Goal: Information Seeking & Learning: Find specific page/section

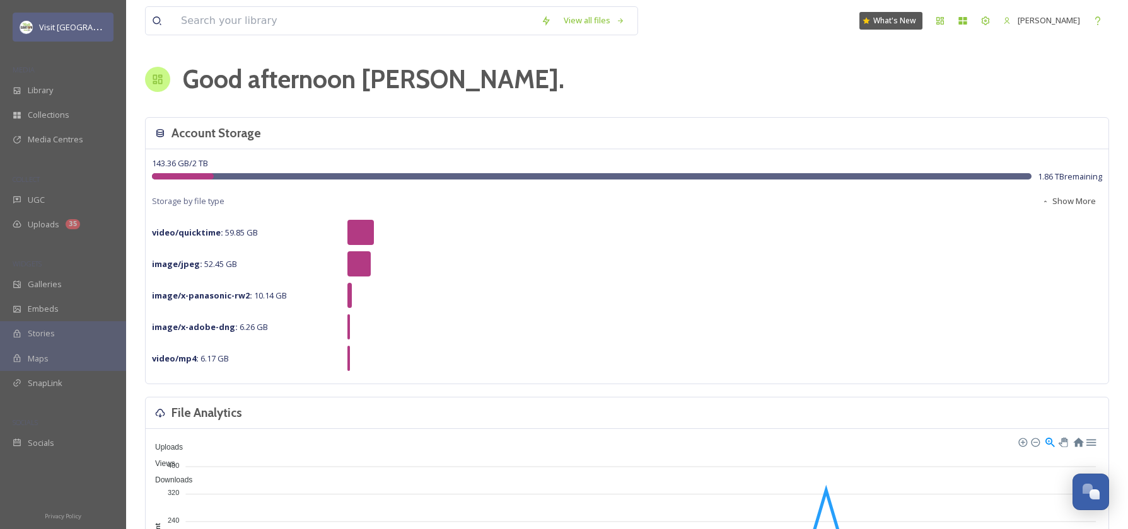
click at [56, 26] on span "Visit [GEOGRAPHIC_DATA]" at bounding box center [88, 27] width 98 height 12
click at [52, 32] on span "Visit [GEOGRAPHIC_DATA]" at bounding box center [88, 27] width 98 height 12
click at [34, 291] on span "Galleries" at bounding box center [45, 285] width 34 height 12
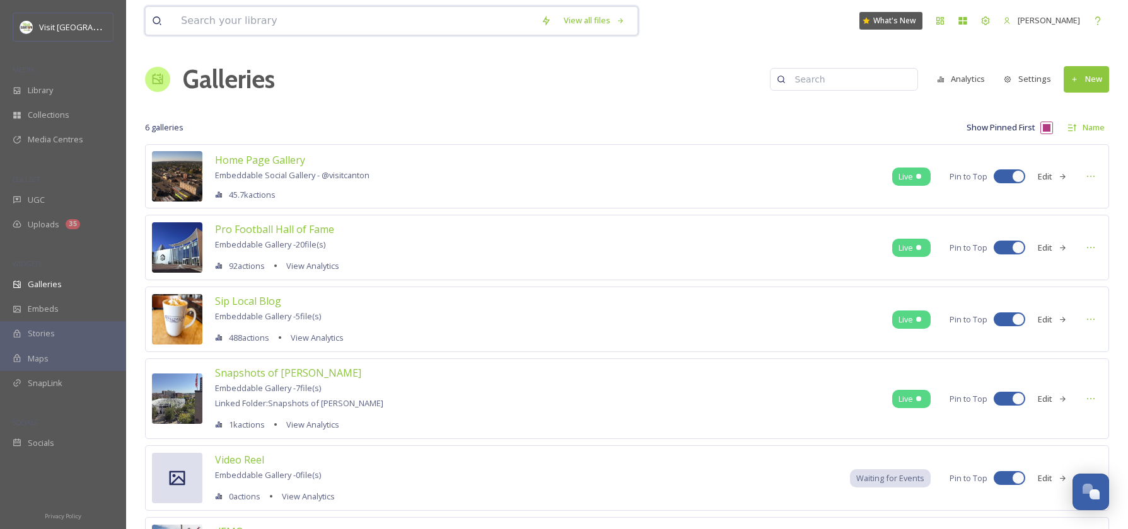
click at [218, 26] on input at bounding box center [355, 21] width 360 height 28
click at [49, 121] on span "Collections" at bounding box center [49, 115] width 42 height 12
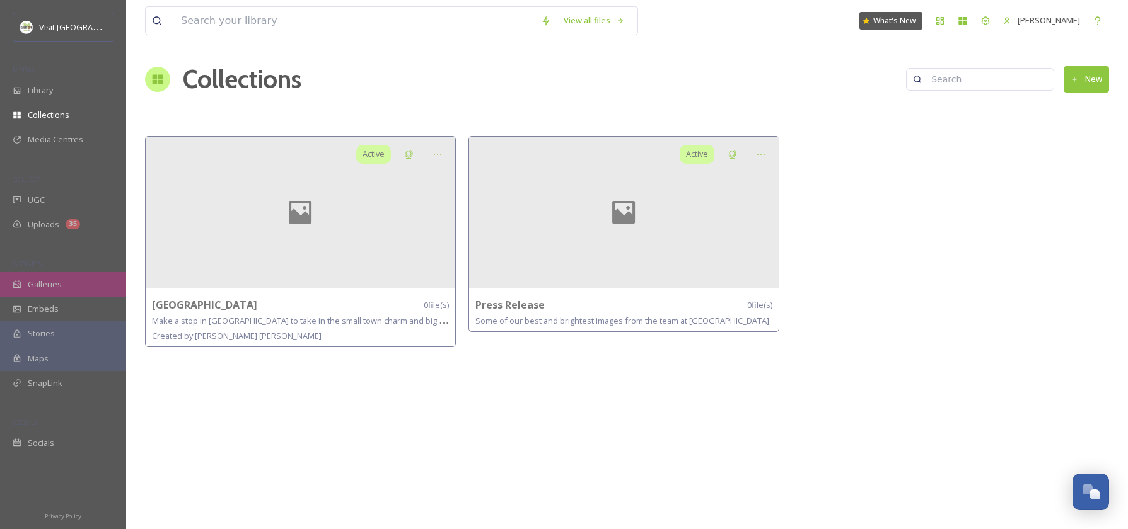
click at [28, 291] on span "Galleries" at bounding box center [45, 285] width 34 height 12
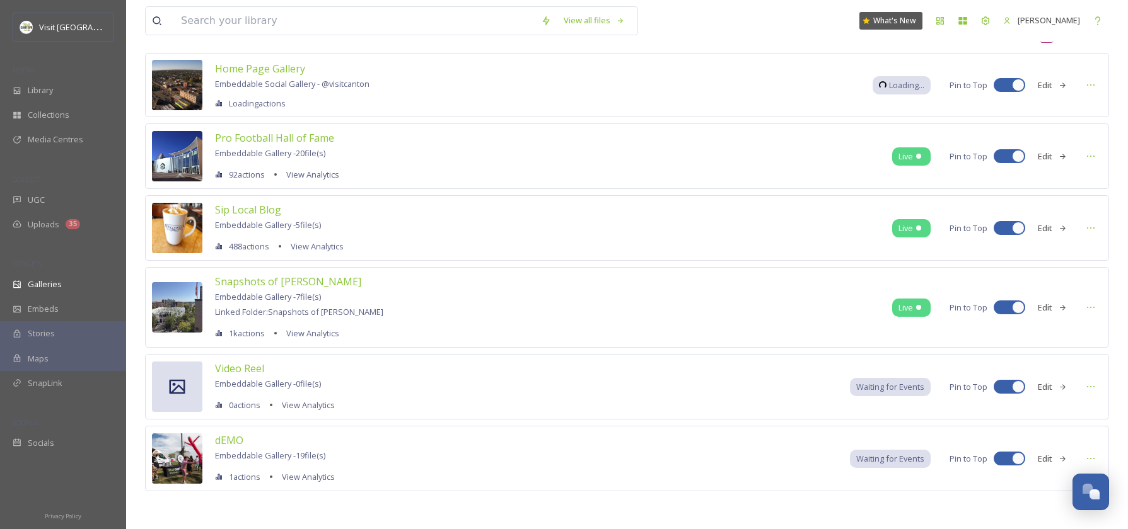
scroll to position [112, 0]
click at [173, 466] on img at bounding box center [177, 459] width 50 height 50
click at [231, 437] on span "dEMO" at bounding box center [229, 441] width 28 height 14
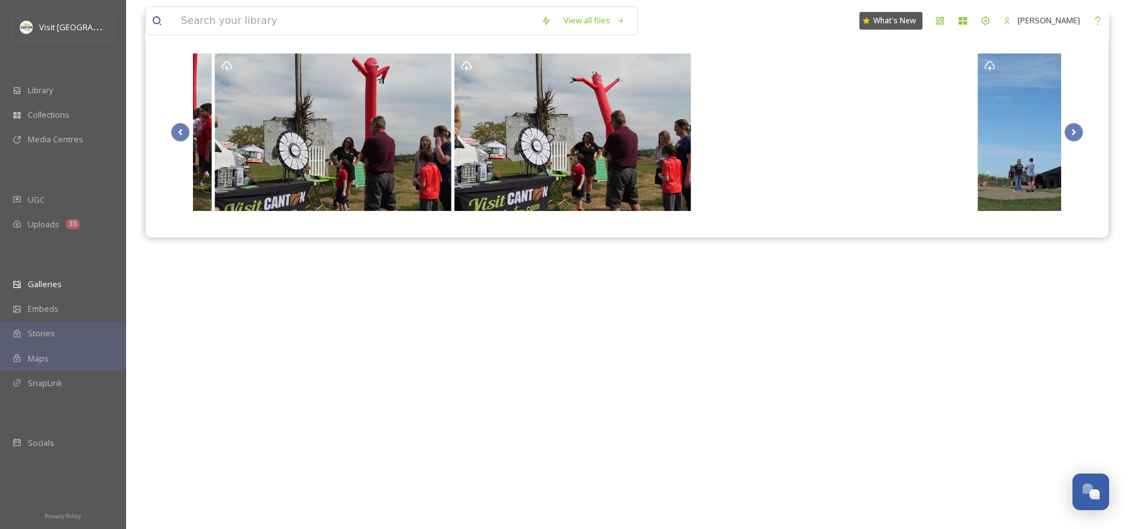
scroll to position [185, 0]
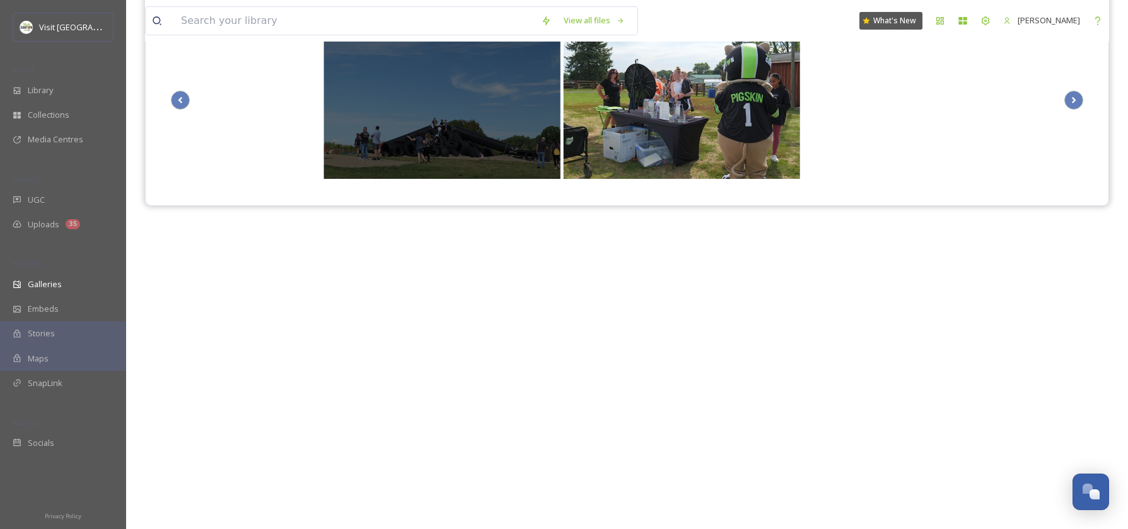
click at [473, 123] on div "Visit [GEOGRAPHIC_DATA]" at bounding box center [442, 100] width 236 height 158
drag, startPoint x: 475, startPoint y: 123, endPoint x: 437, endPoint y: 125, distance: 37.2
click at [437, 125] on div "Visit [GEOGRAPHIC_DATA]" at bounding box center [442, 100] width 236 height 158
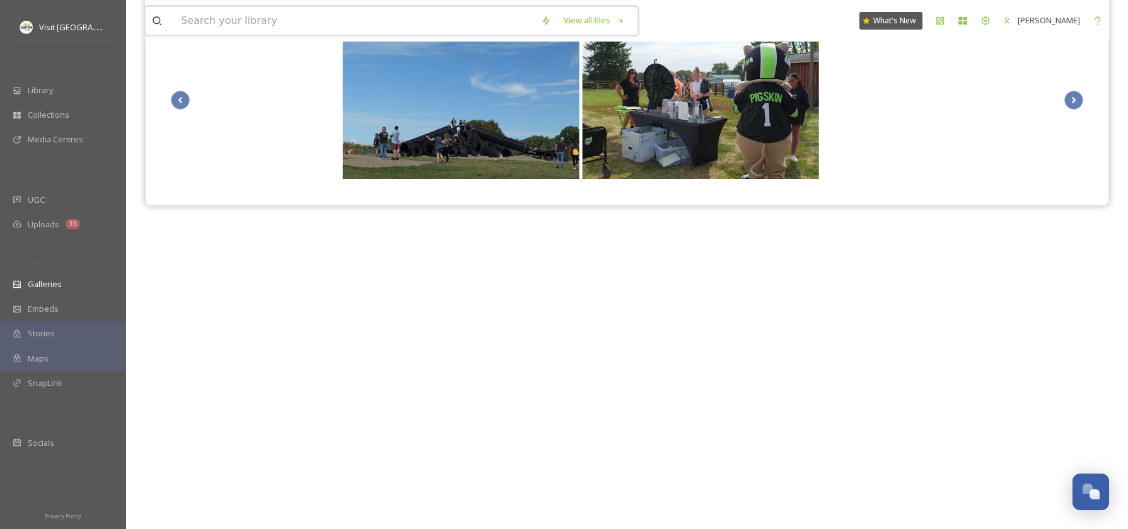
click at [198, 25] on input at bounding box center [355, 21] width 360 height 28
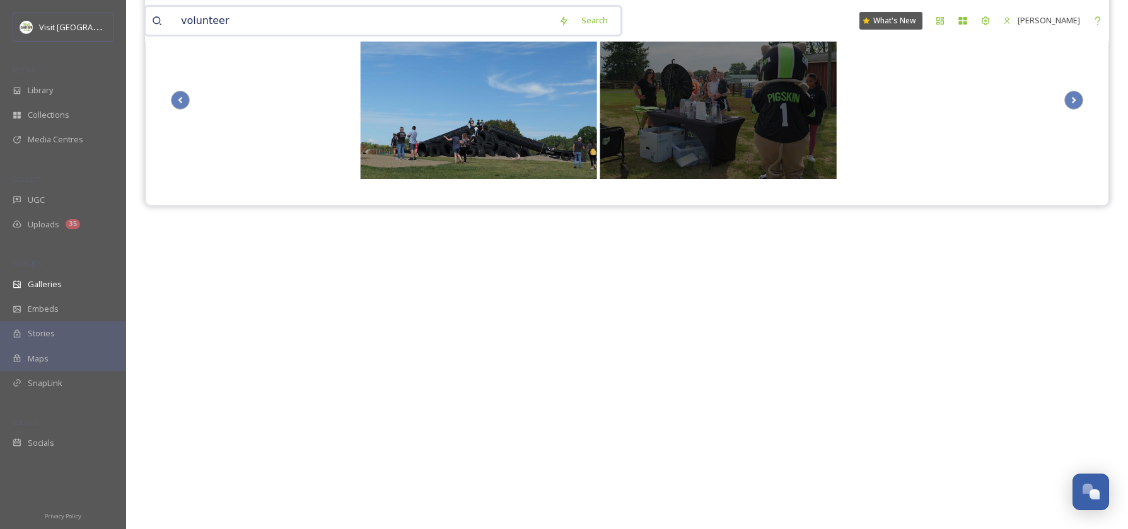
type input "volunteers"
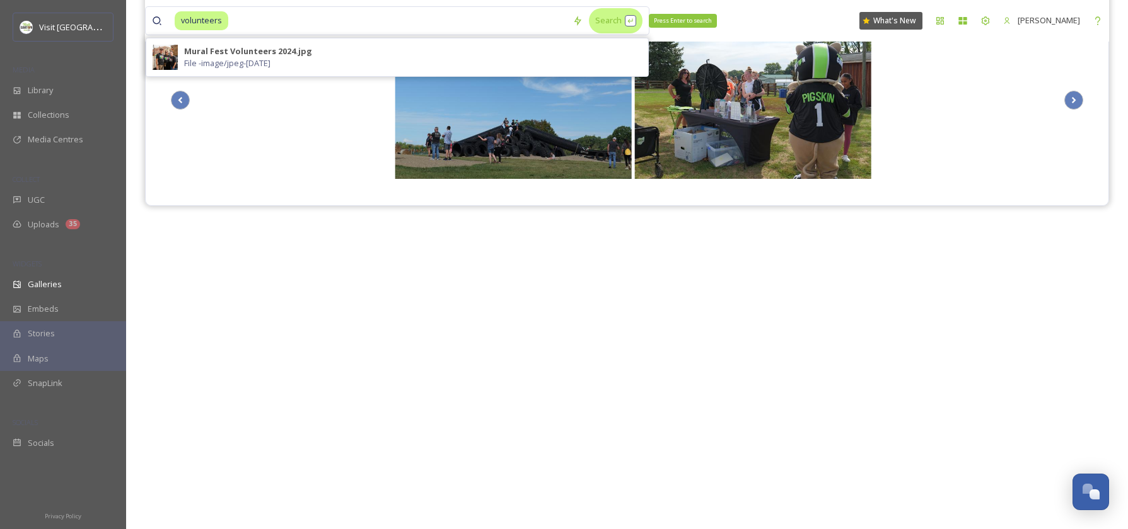
click at [604, 20] on div "Search Press Enter to search" at bounding box center [616, 20] width 54 height 25
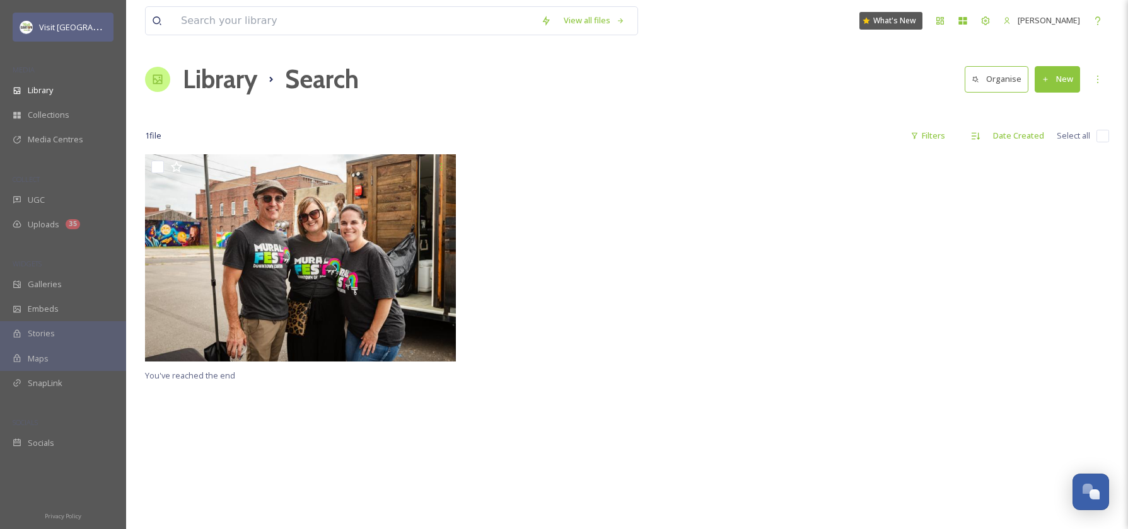
click at [57, 30] on span "Visit [GEOGRAPHIC_DATA]" at bounding box center [88, 27] width 98 height 12
click at [55, 30] on span "Visit [GEOGRAPHIC_DATA]" at bounding box center [88, 27] width 98 height 12
click at [562, 20] on div "View all files" at bounding box center [594, 20] width 74 height 25
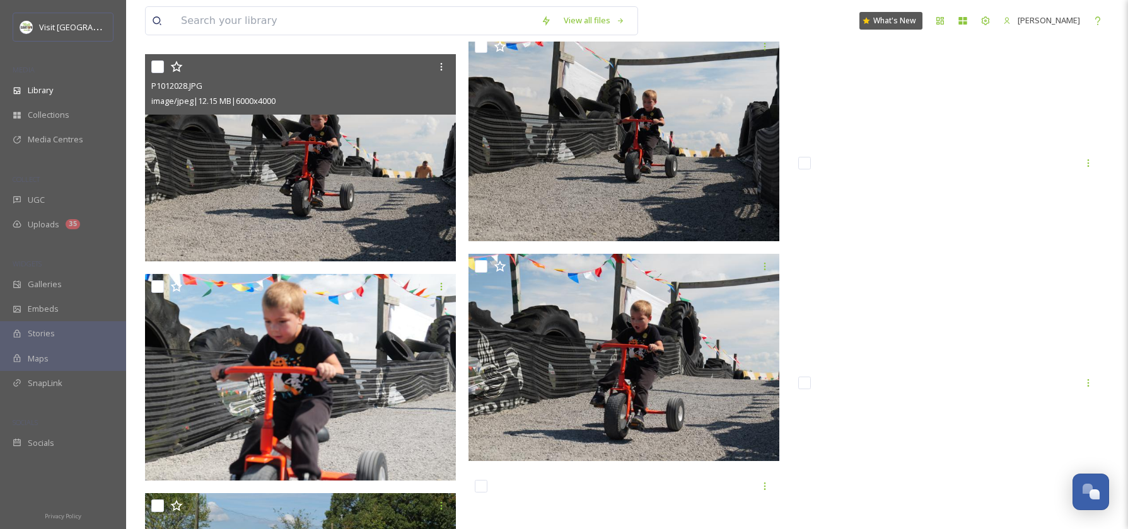
scroll to position [11977, 0]
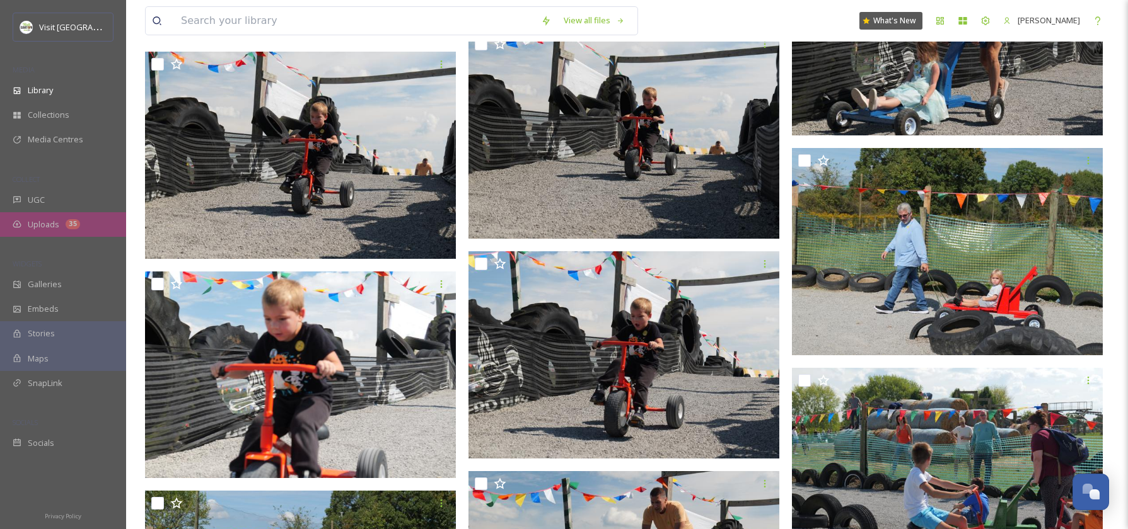
click at [55, 231] on span "Uploads" at bounding box center [44, 225] width 32 height 12
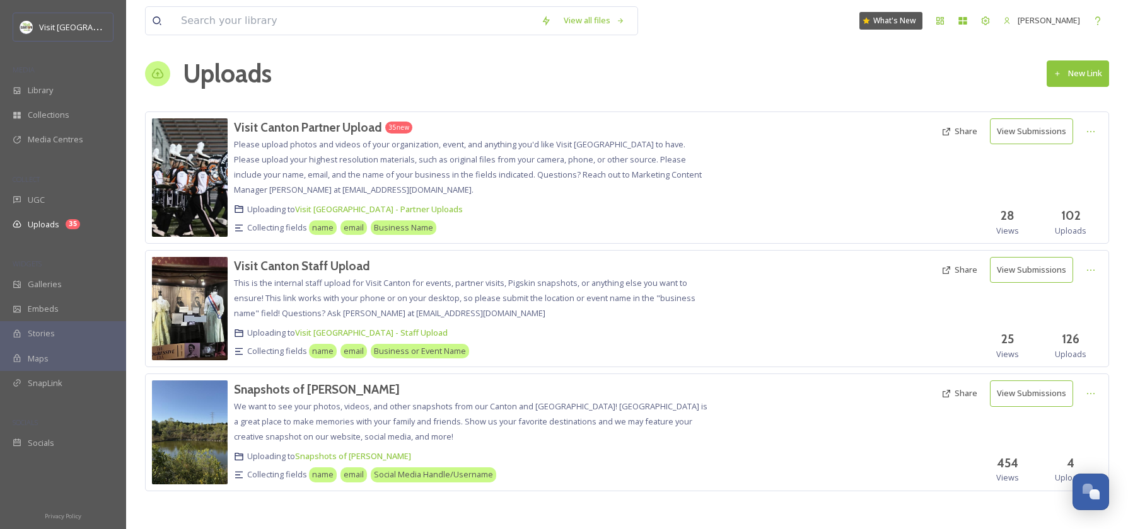
scroll to position [28, 0]
click at [361, 120] on h3 "Visit Canton Partner Upload" at bounding box center [308, 127] width 148 height 15
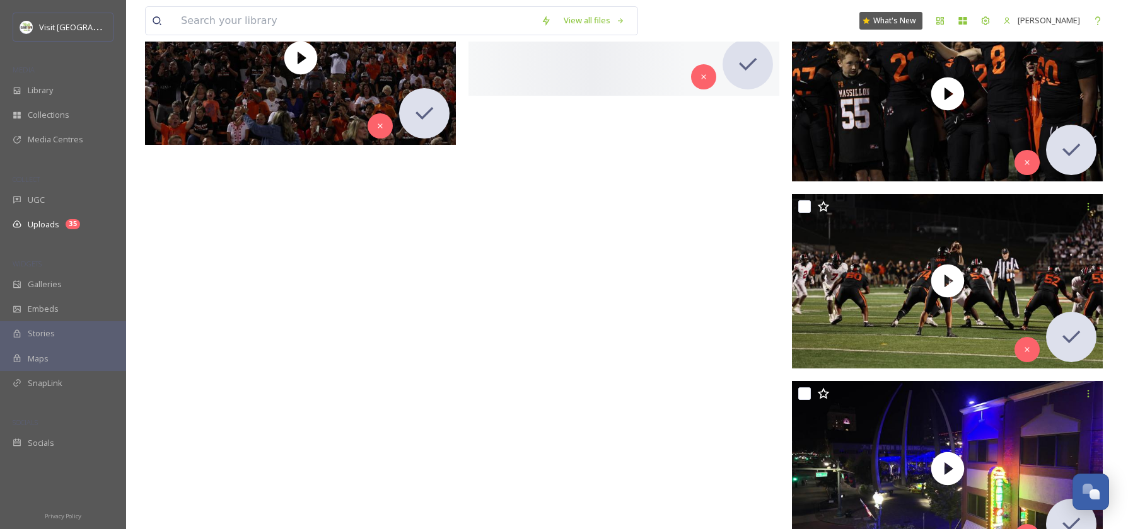
scroll to position [10957, 0]
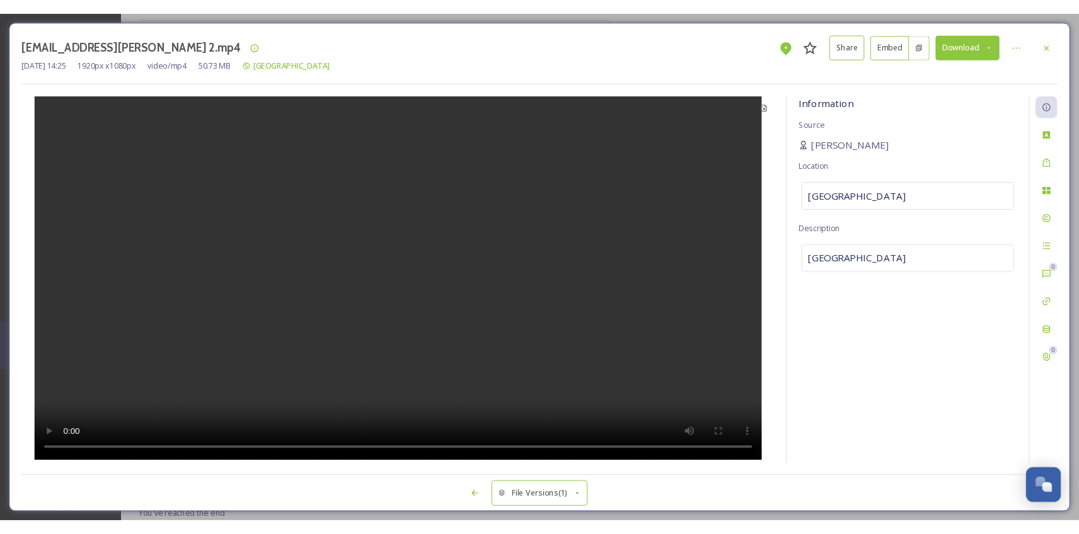
scroll to position [10206, 0]
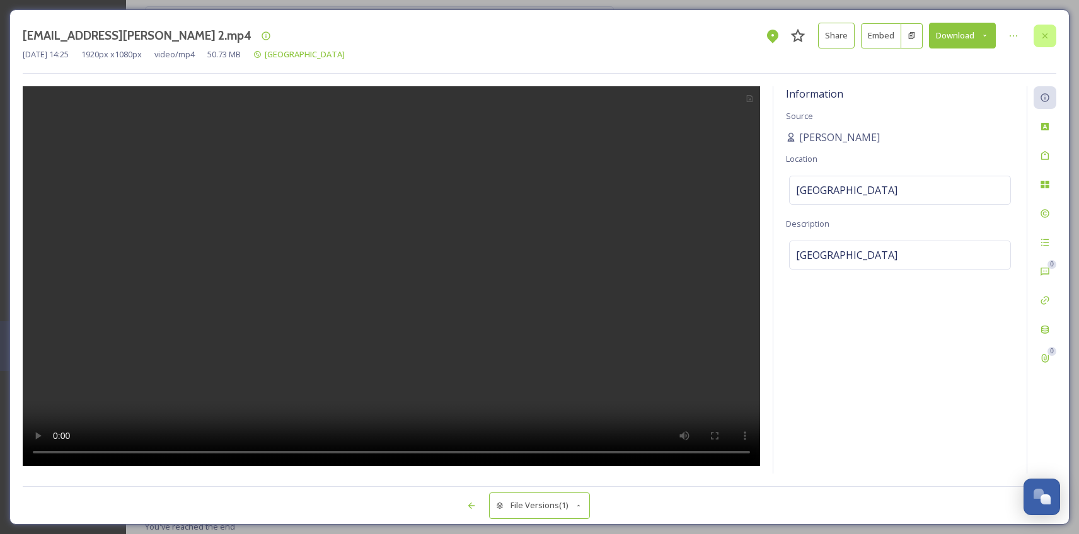
click at [1038, 40] on div at bounding box center [1045, 36] width 23 height 23
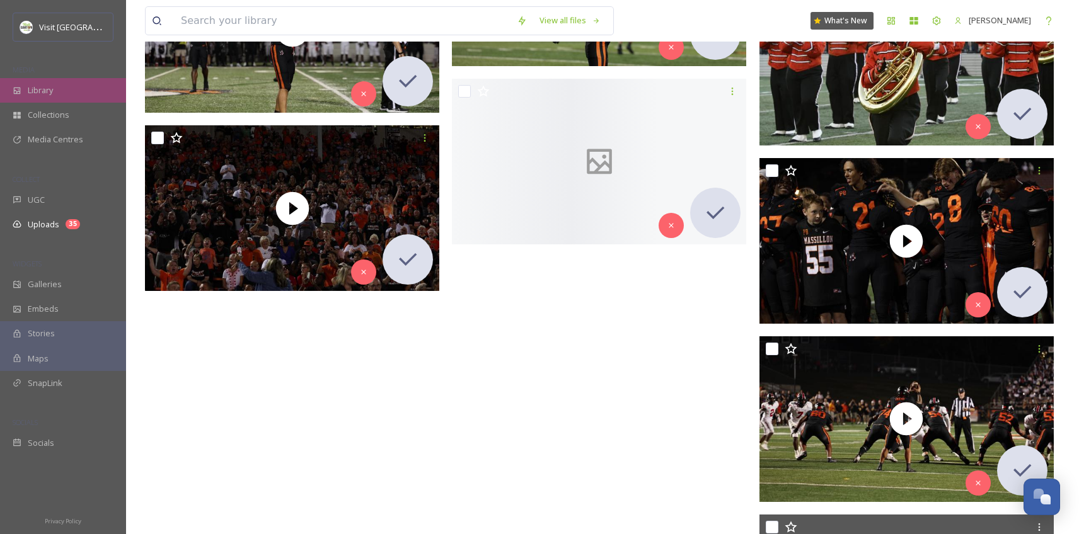
click at [45, 99] on div "Library" at bounding box center [63, 90] width 126 height 25
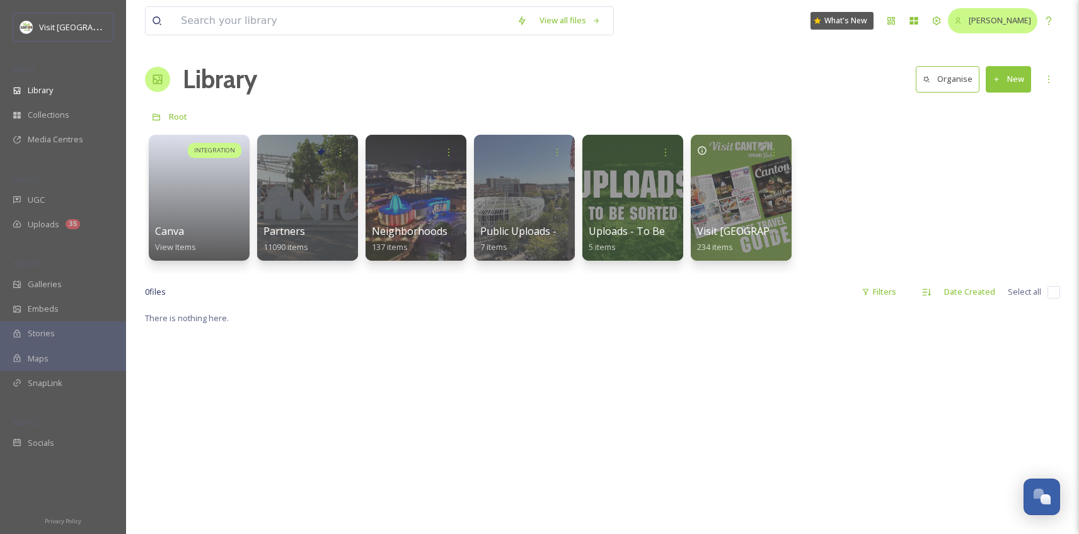
click at [975, 23] on span "[PERSON_NAME]" at bounding box center [1000, 19] width 62 height 11
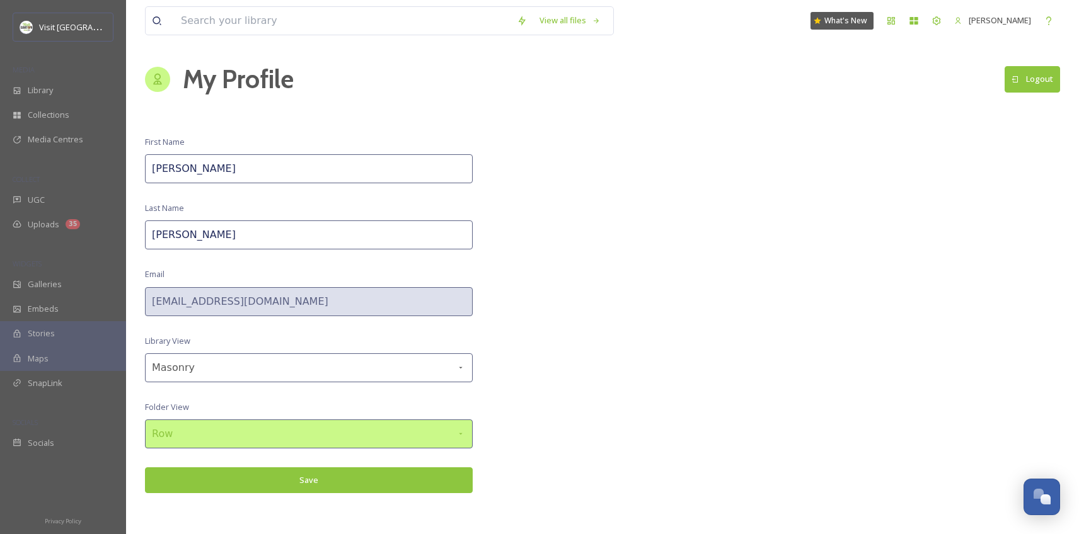
click at [231, 445] on div "Row" at bounding box center [309, 434] width 328 height 29
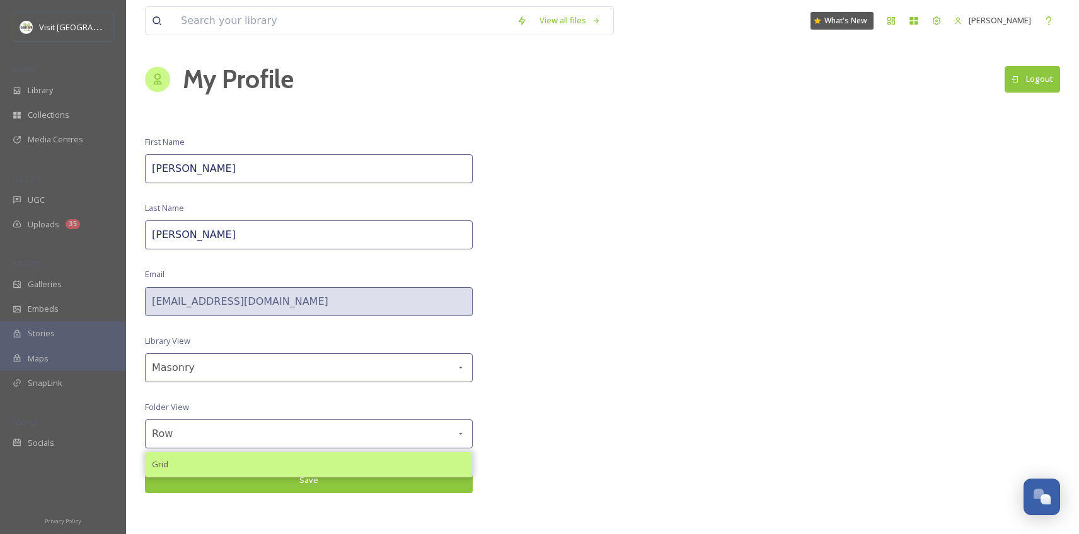
click at [222, 475] on div "Grid" at bounding box center [309, 465] width 326 height 25
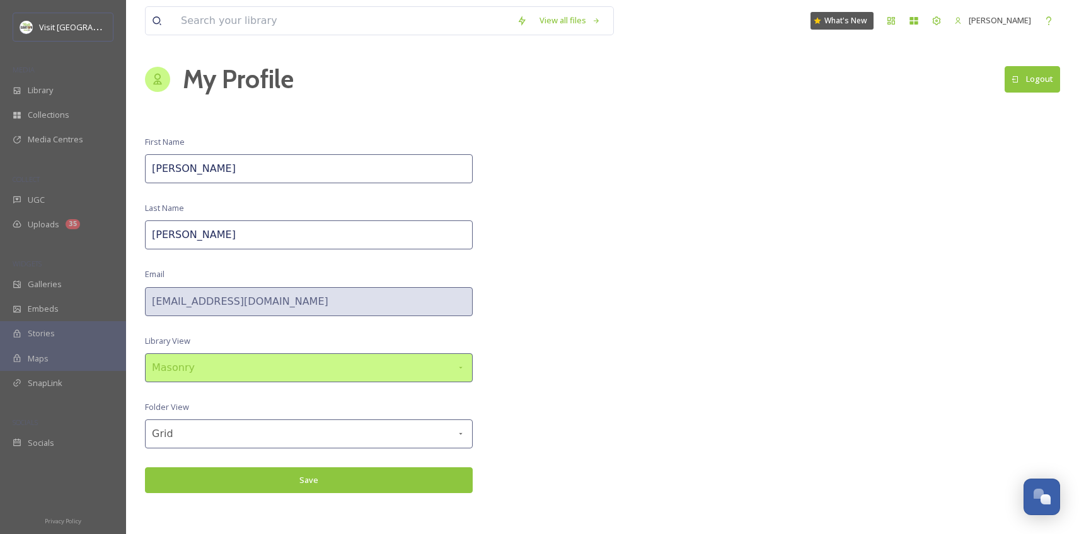
click at [225, 379] on div "Masonry" at bounding box center [309, 368] width 328 height 29
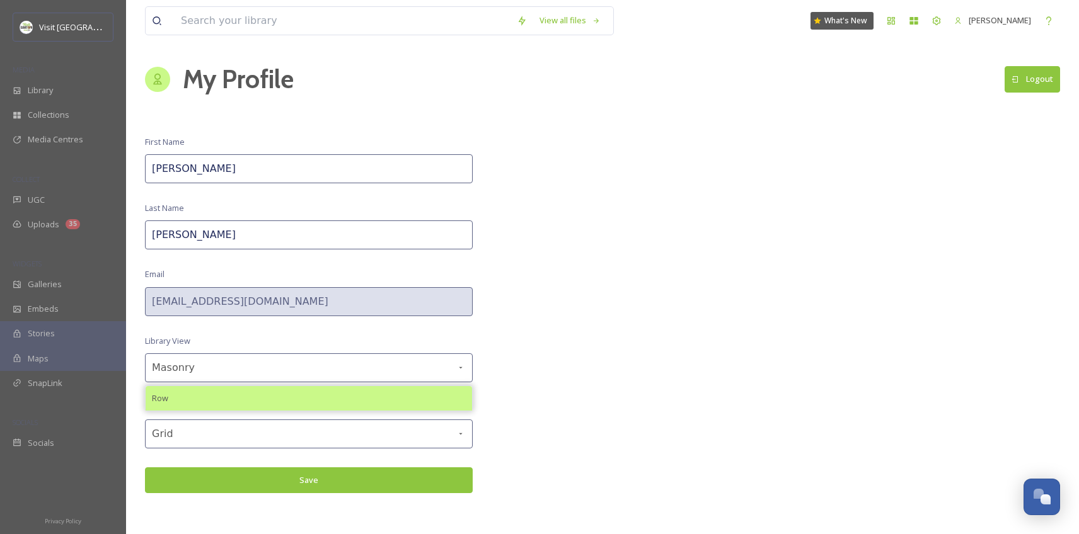
click at [267, 402] on div "Row" at bounding box center [309, 398] width 326 height 25
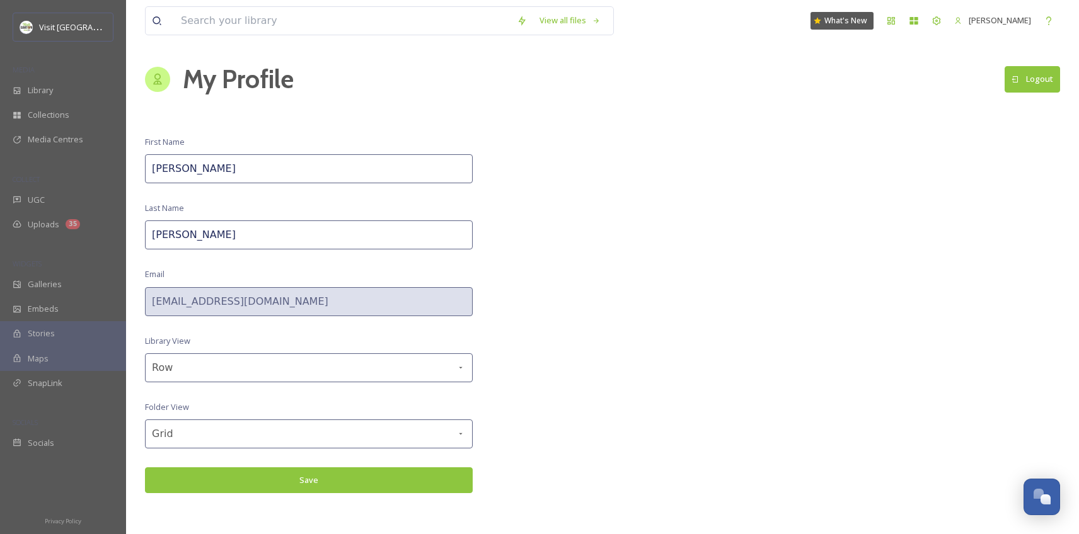
click at [266, 494] on button "Save" at bounding box center [309, 481] width 328 height 26
click at [32, 96] on span "Library" at bounding box center [40, 90] width 25 height 12
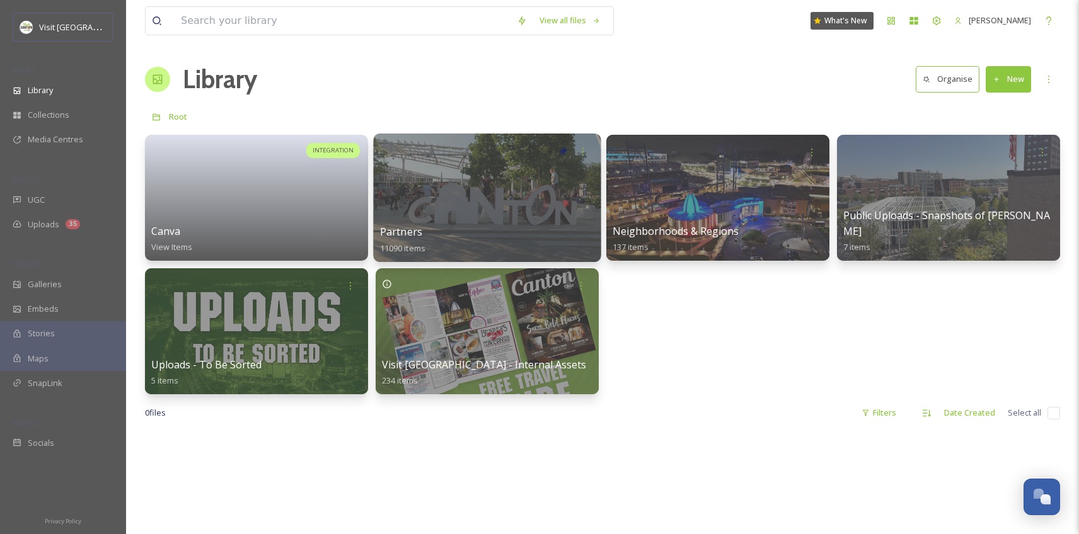
click at [502, 214] on div at bounding box center [487, 198] width 228 height 129
